Goal: Browse casually

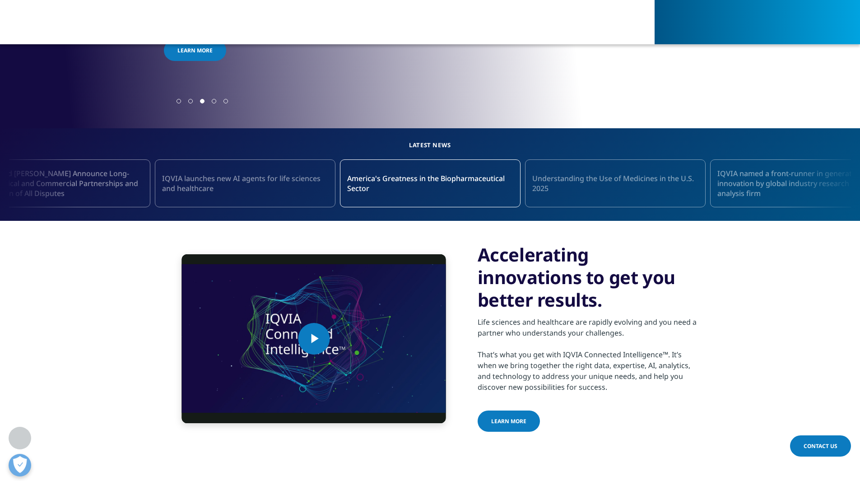
scroll to position [587, 0]
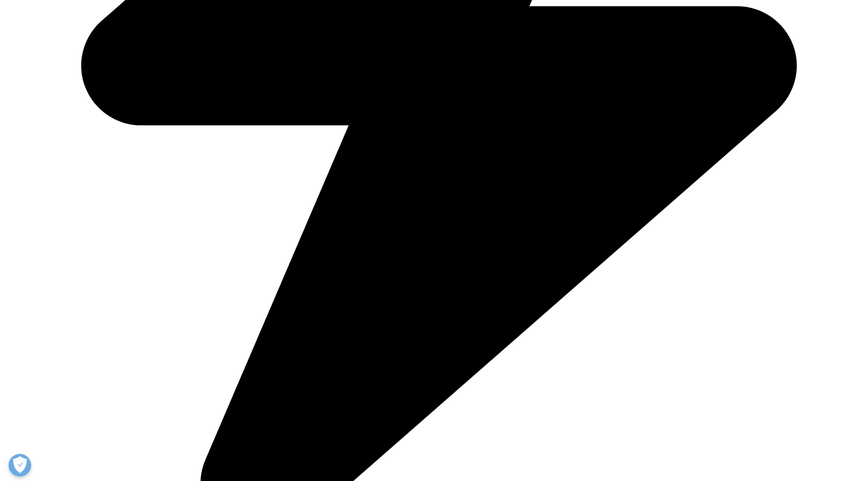
scroll to position [587, 0]
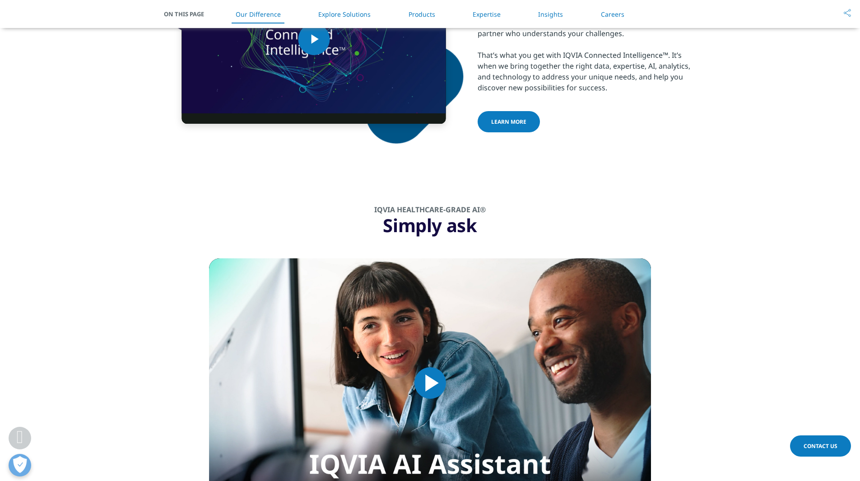
scroll to position [587, 0]
